Goal: Find specific page/section: Find specific page/section

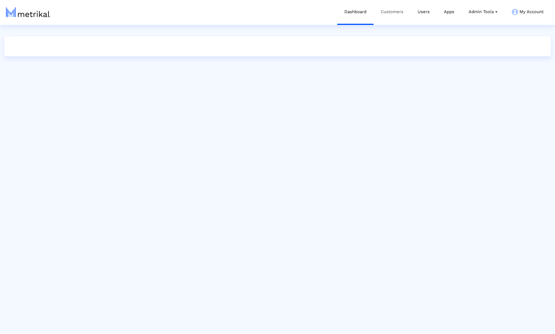
click at [382, 19] on link "Customers" at bounding box center [392, 12] width 37 height 24
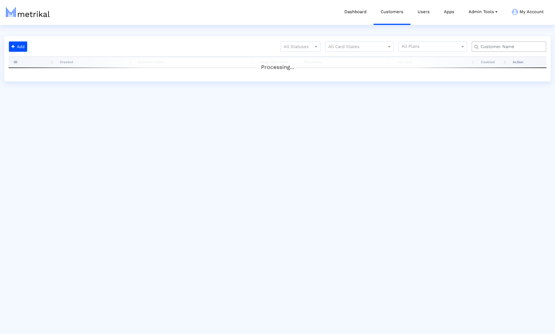
click at [506, 50] on div at bounding box center [509, 47] width 74 height 10
click at [506, 48] on input "text" at bounding box center [510, 47] width 67 height 6
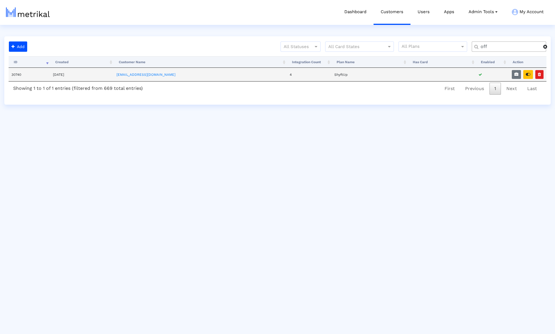
type input "off"
click at [18, 74] on td "30740" at bounding box center [30, 74] width 42 height 13
copy td "30740"
